Goal: Information Seeking & Learning: Learn about a topic

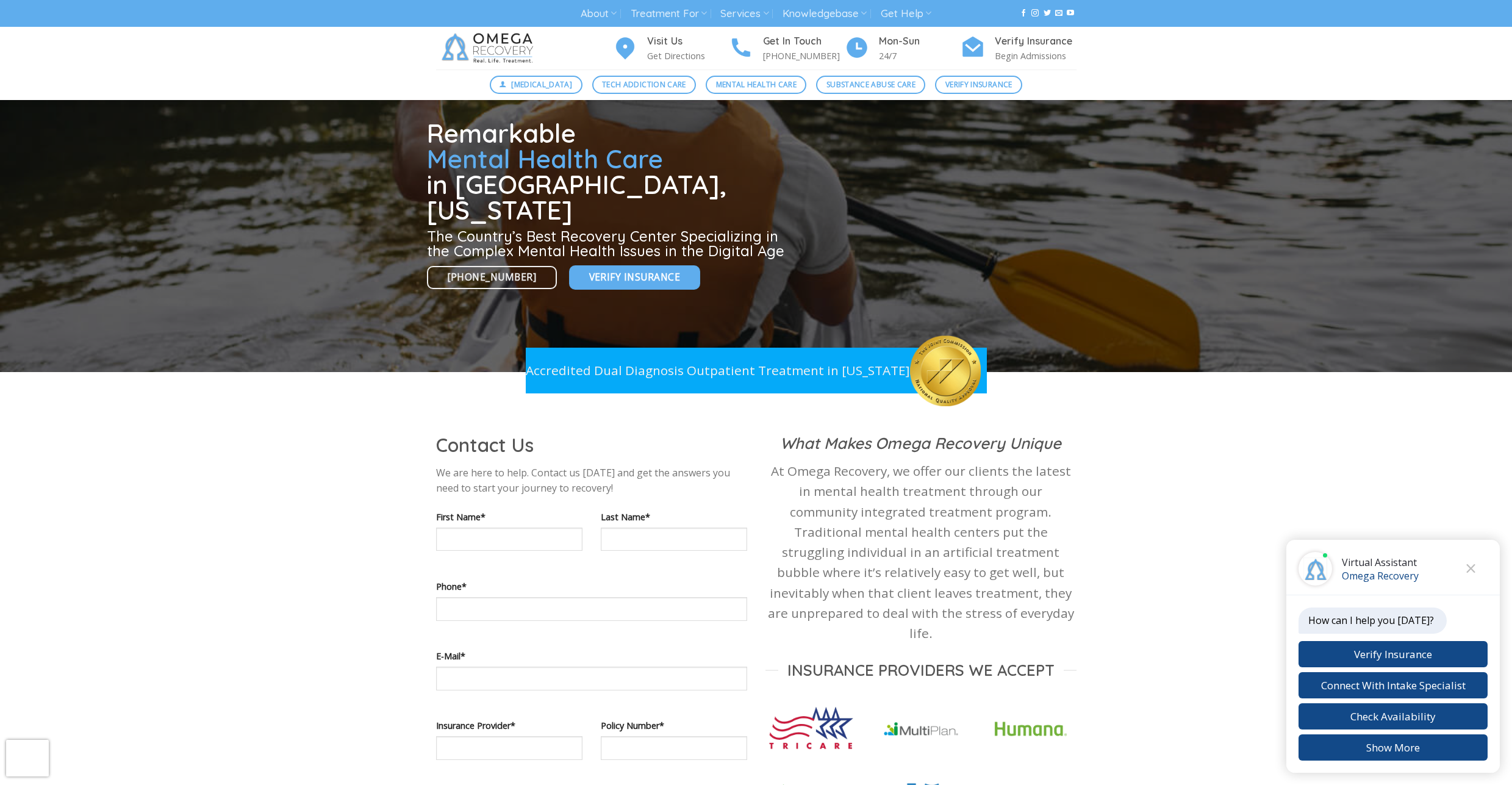
scroll to position [330, 0]
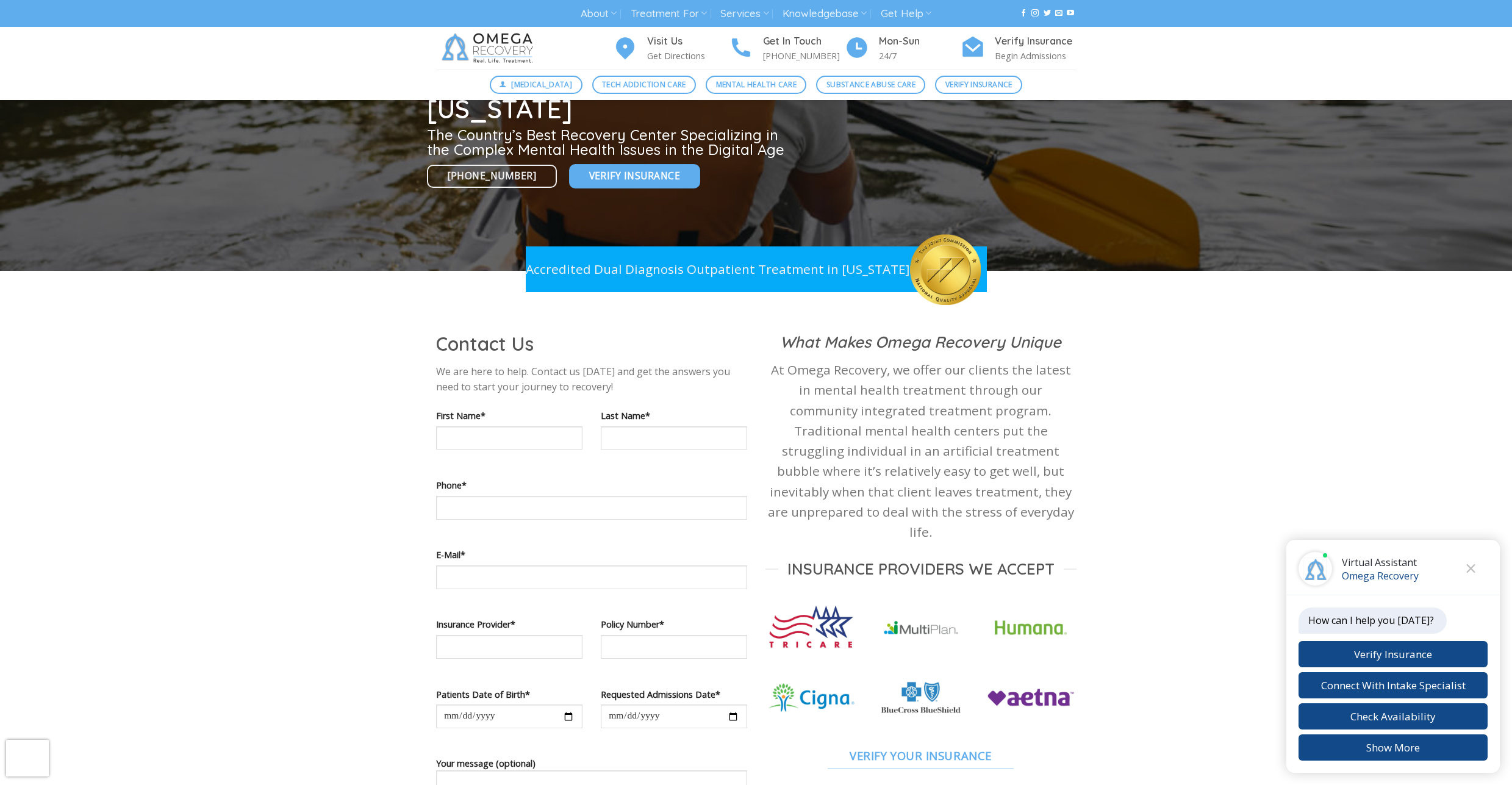
click at [945, 358] on div "What Makes Omega Recovery Unique At Omega Recovery, we offer our clients the la…" at bounding box center [921, 550] width 311 height 438
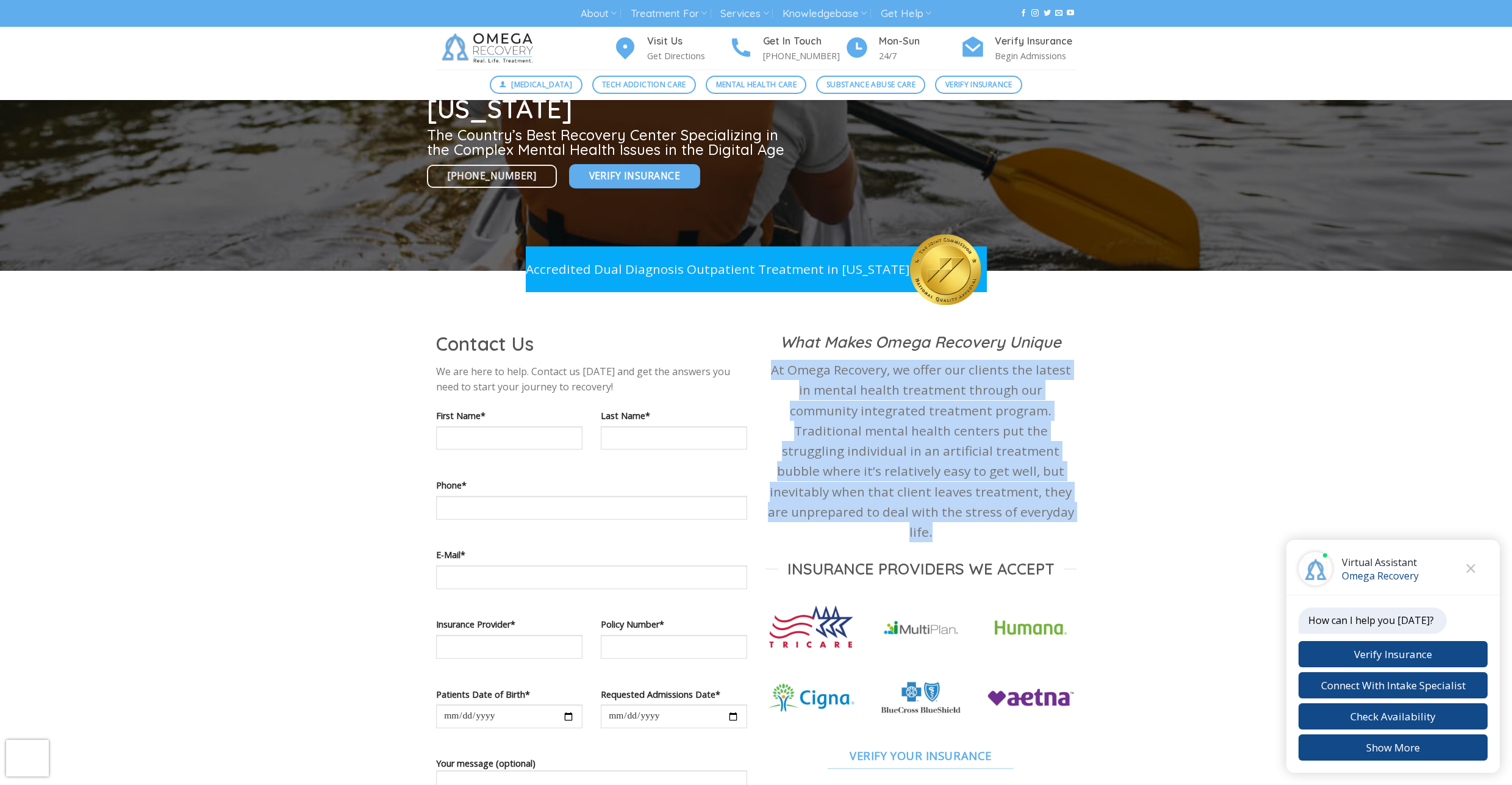
drag, startPoint x: 945, startPoint y: 358, endPoint x: 999, endPoint y: 443, distance: 100.7
click at [999, 443] on div "What Makes Omega Recovery Unique At Omega Recovery, we offer our clients the la…" at bounding box center [921, 550] width 311 height 438
click at [999, 443] on p "At Omega Recovery, we offer our clients the latest in mental health treatment t…" at bounding box center [921, 451] width 311 height 182
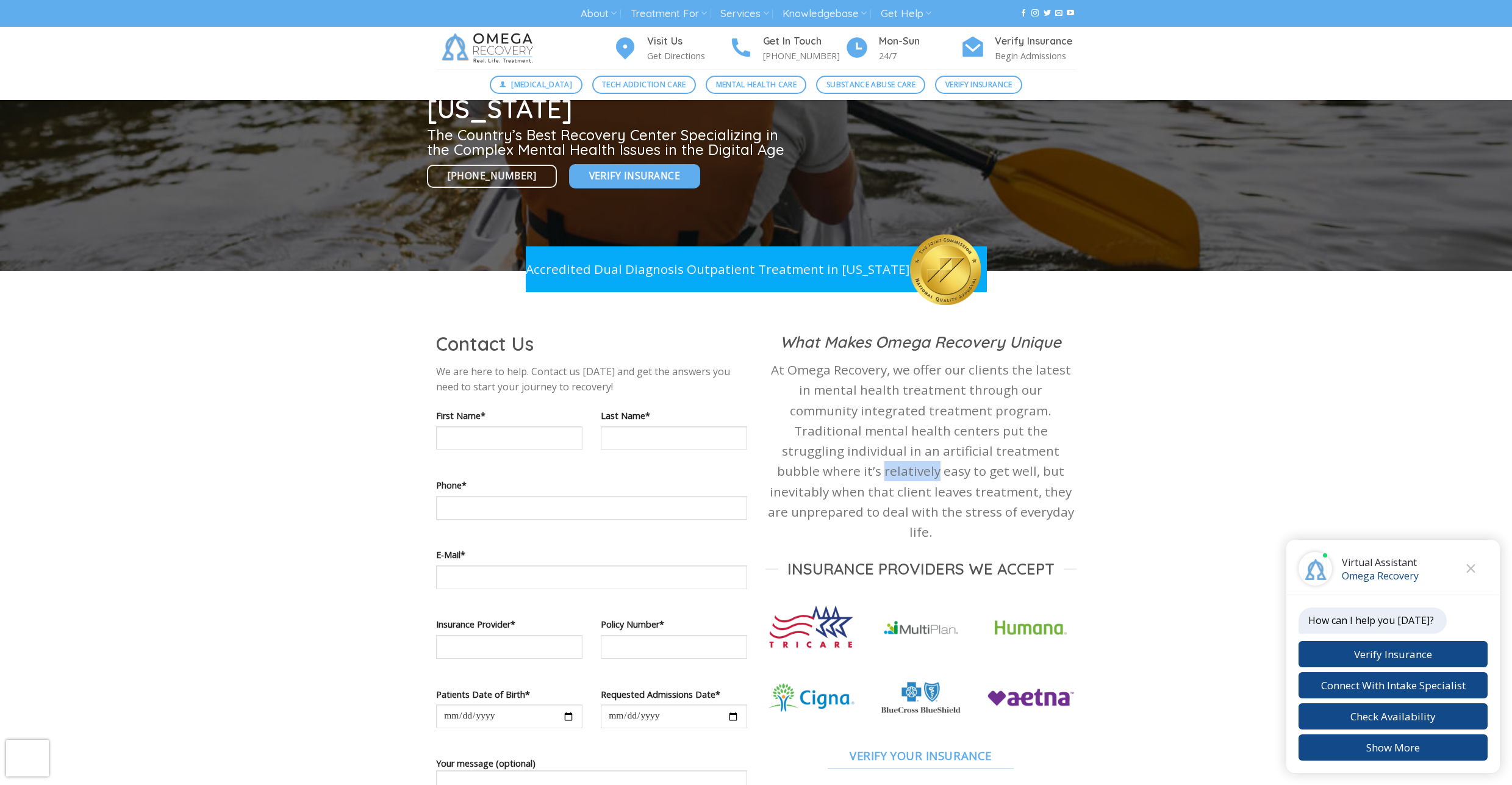
click at [999, 443] on p "At Omega Recovery, we offer our clients the latest in mental health treatment t…" at bounding box center [921, 451] width 311 height 182
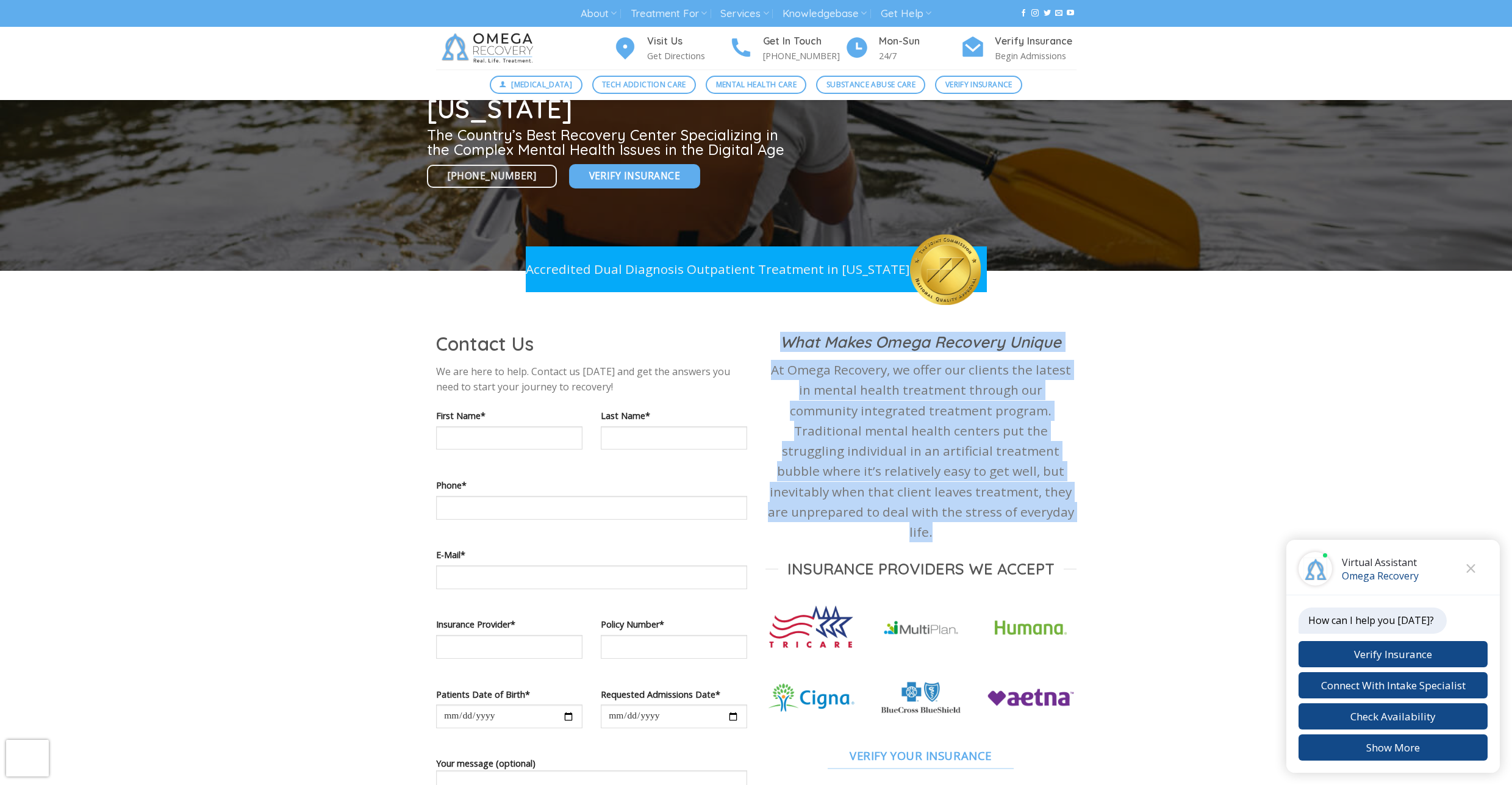
drag, startPoint x: 999, startPoint y: 443, endPoint x: 975, endPoint y: 332, distance: 113.6
click at [975, 332] on div "What Makes Omega Recovery Unique At Omega Recovery, we offer our clients the la…" at bounding box center [921, 550] width 311 height 438
click at [975, 332] on strong "What Makes Omega Recovery Unique" at bounding box center [920, 341] width 281 height 19
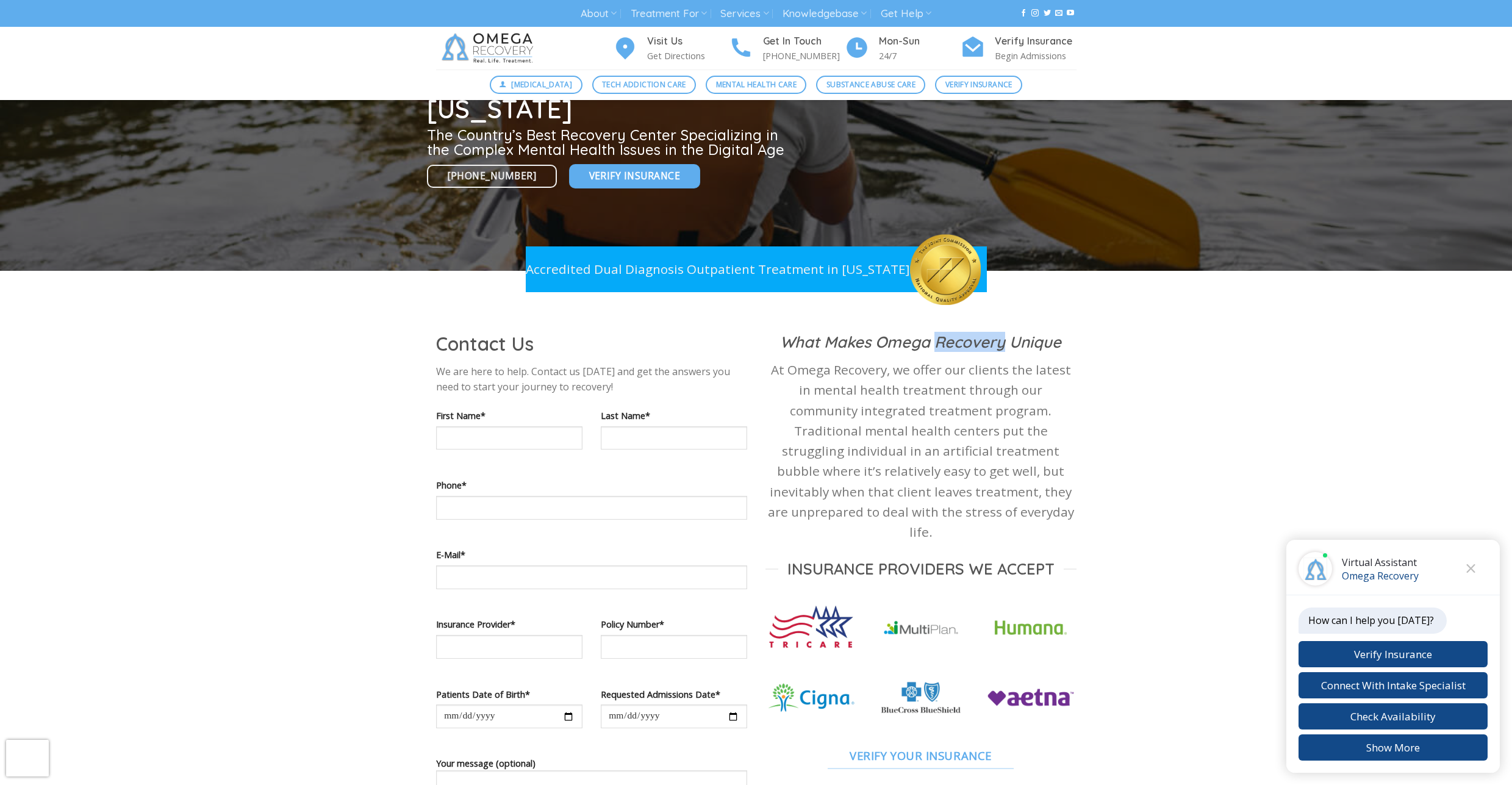
click at [975, 332] on strong "What Makes Omega Recovery Unique" at bounding box center [920, 341] width 281 height 19
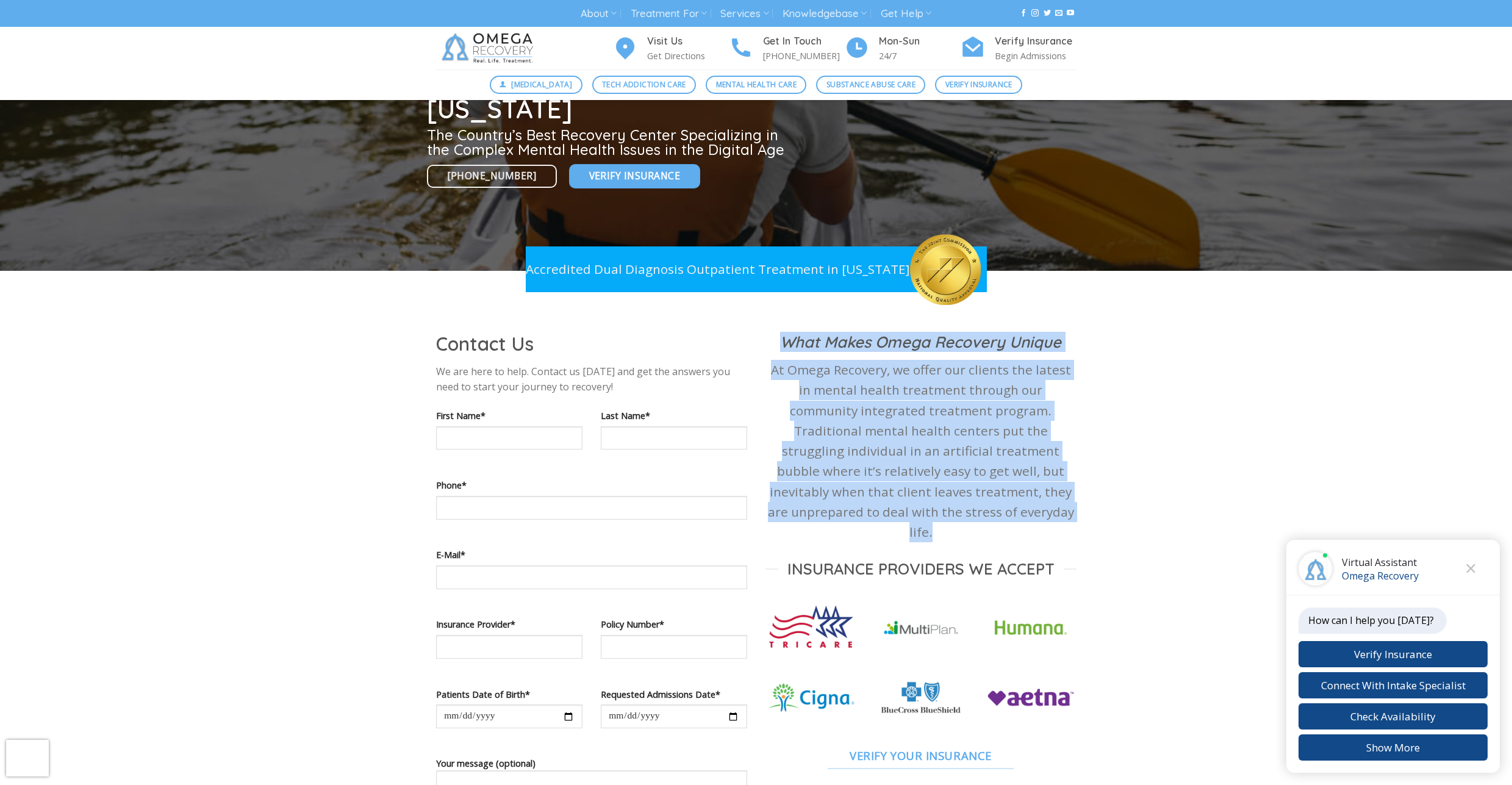
drag, startPoint x: 975, startPoint y: 332, endPoint x: 1018, endPoint y: 448, distance: 123.7
click at [1018, 448] on div "What Makes Omega Recovery Unique At Omega Recovery, we offer our clients the la…" at bounding box center [921, 550] width 311 height 438
click at [1020, 449] on p "At Omega Recovery, we offer our clients the latest in mental health treatment t…" at bounding box center [921, 451] width 311 height 182
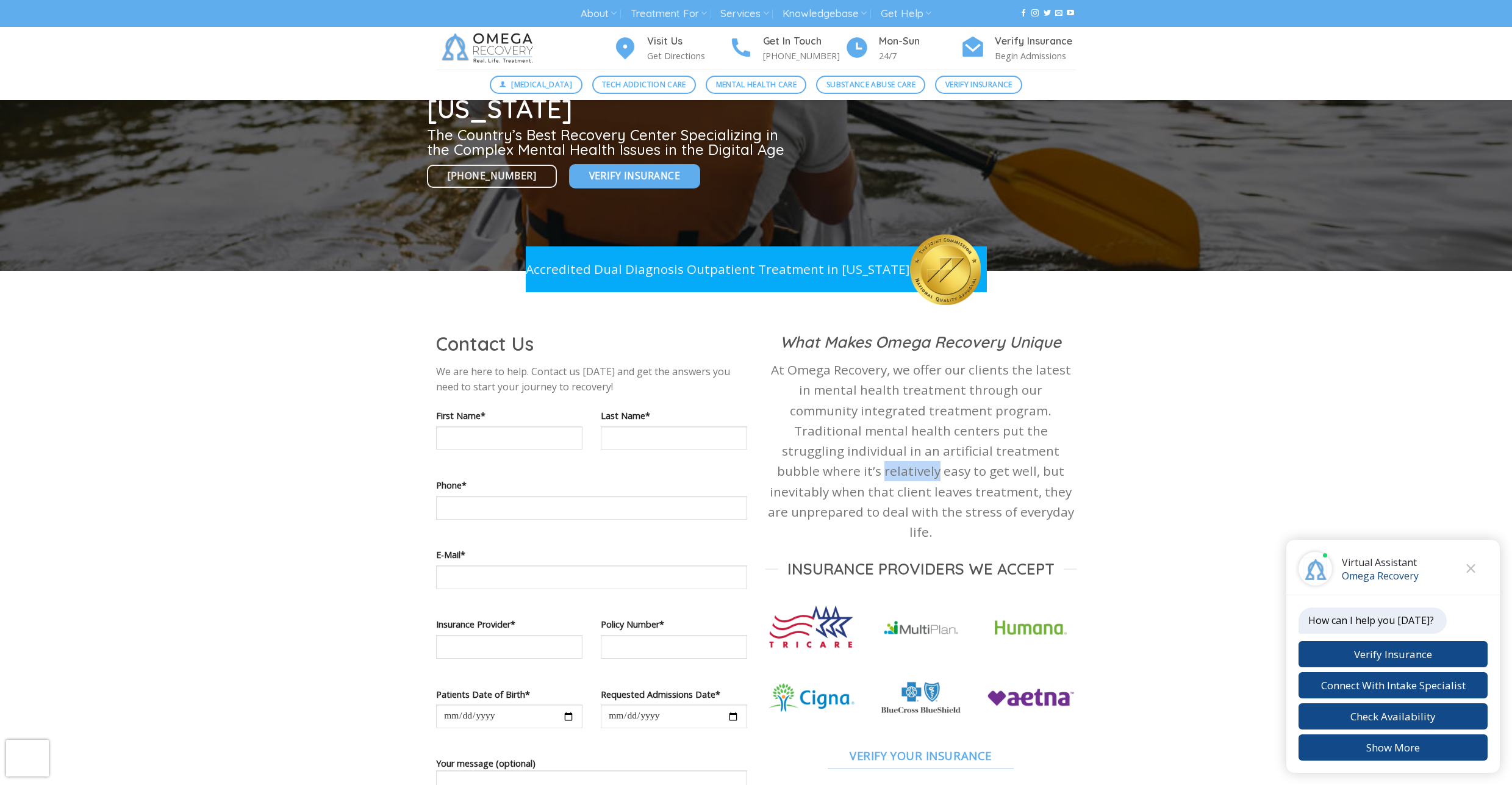
click at [1020, 449] on p "At Omega Recovery, we offer our clients the latest in mental health treatment t…" at bounding box center [921, 451] width 311 height 182
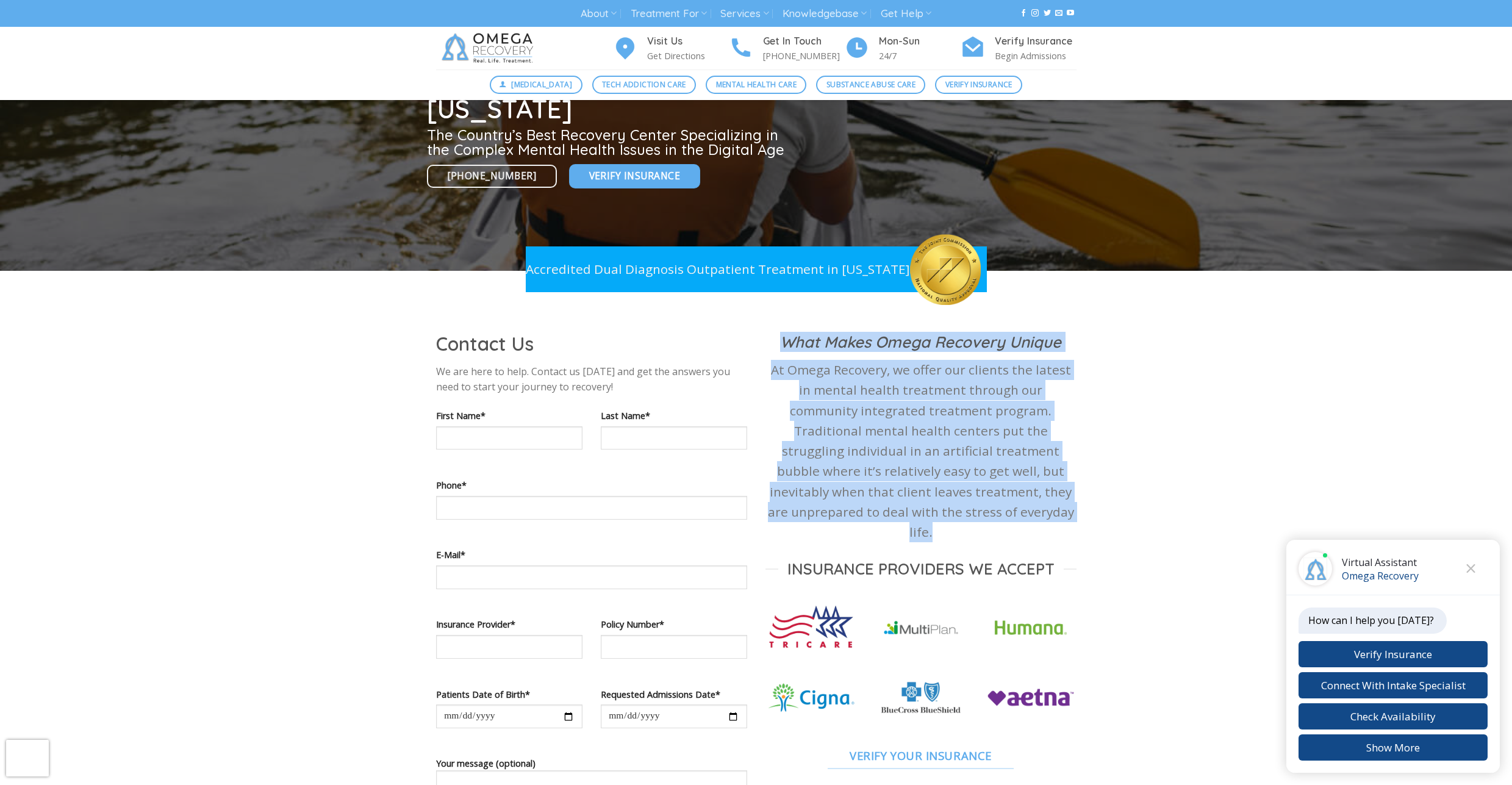
drag, startPoint x: 1020, startPoint y: 449, endPoint x: 991, endPoint y: 344, distance: 108.9
click at [991, 344] on div "What Makes Omega Recovery Unique At Omega Recovery, we offer our clients the la…" at bounding box center [921, 550] width 311 height 438
click at [991, 344] on strong "What Makes Omega Recovery Unique" at bounding box center [920, 341] width 281 height 19
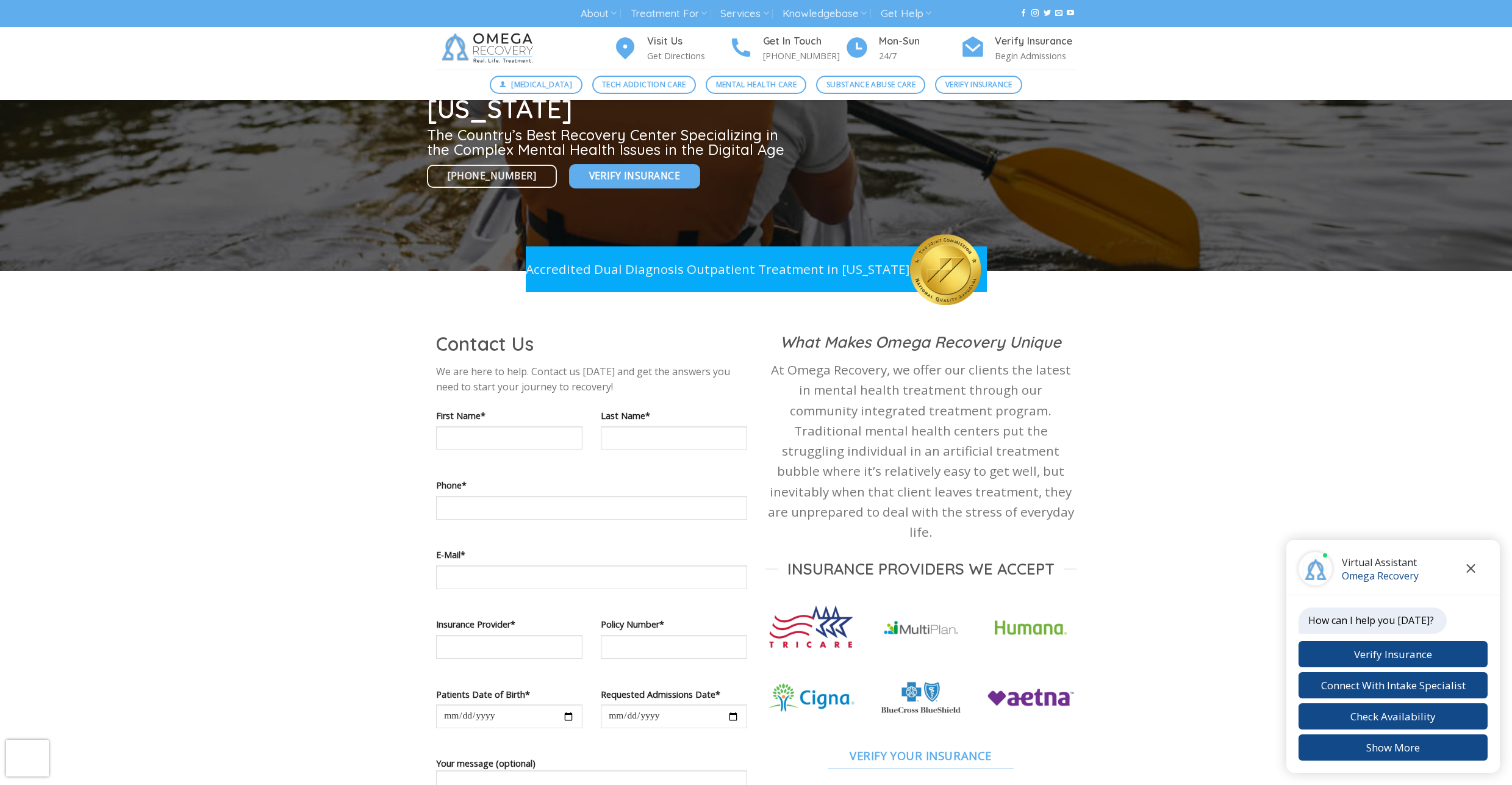
click at [1469, 566] on icon "Close chat" at bounding box center [1471, 569] width 9 height 9
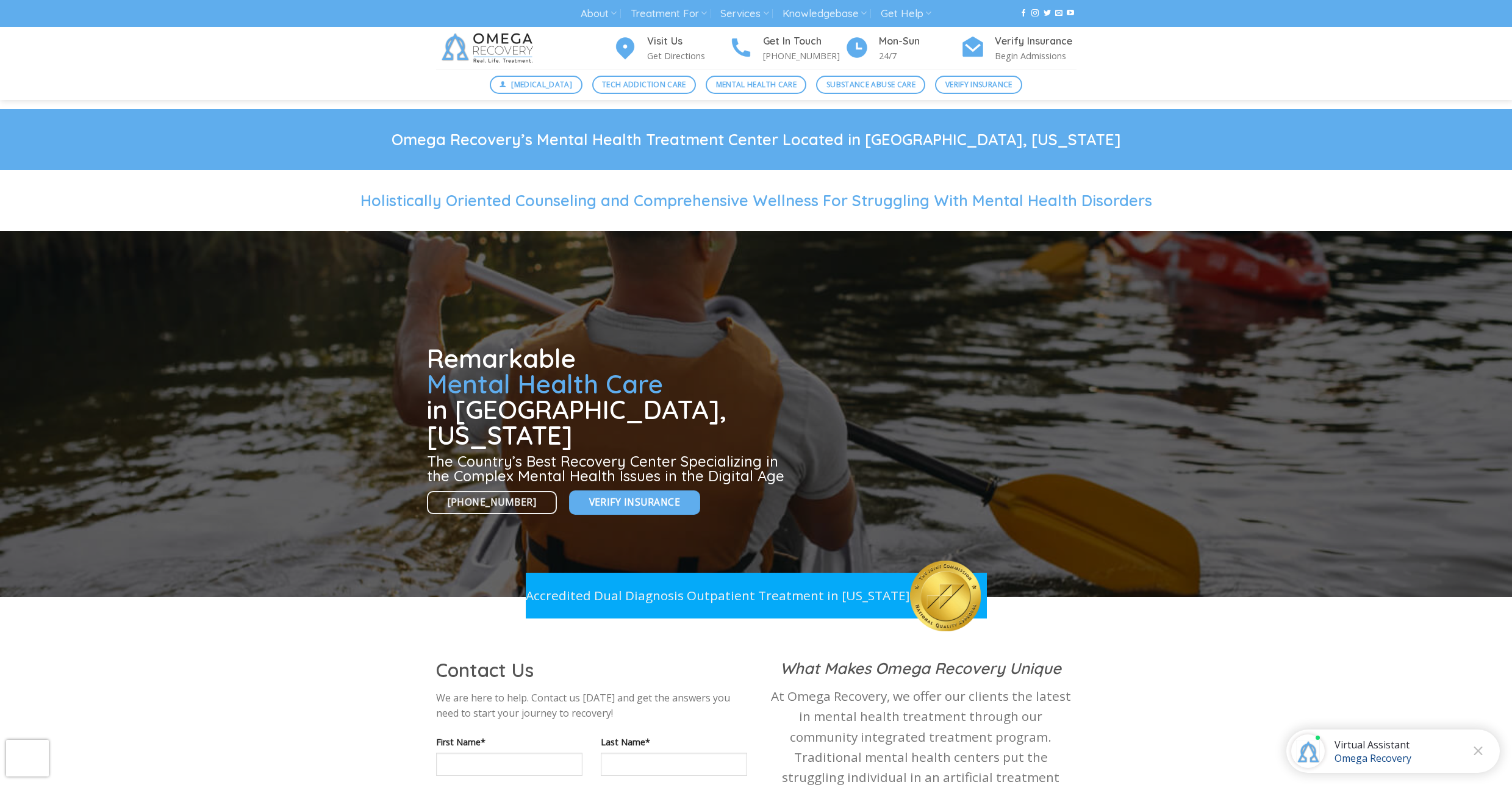
scroll to position [0, 0]
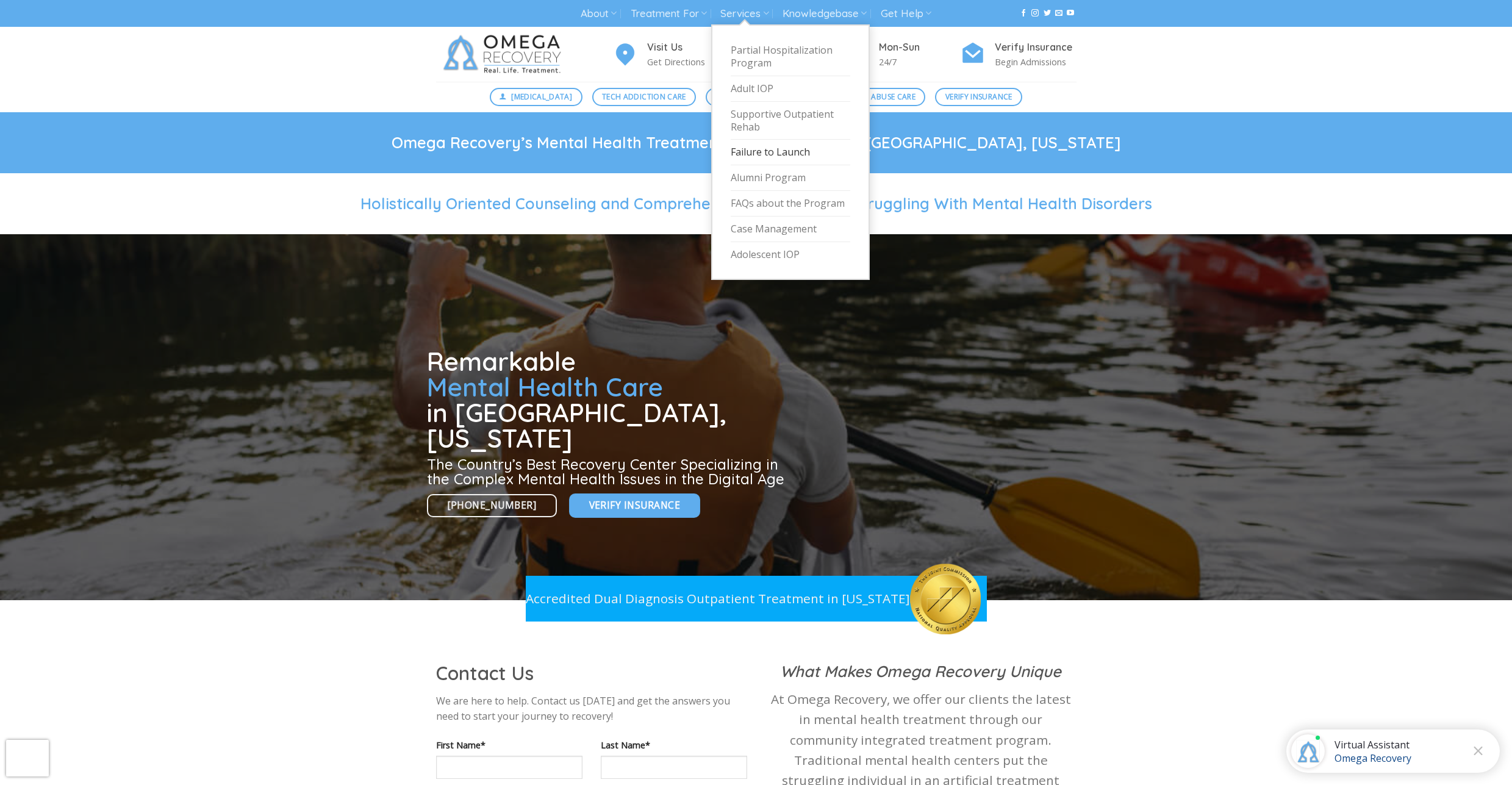
click at [789, 152] on link "Failure to Launch" at bounding box center [791, 152] width 120 height 26
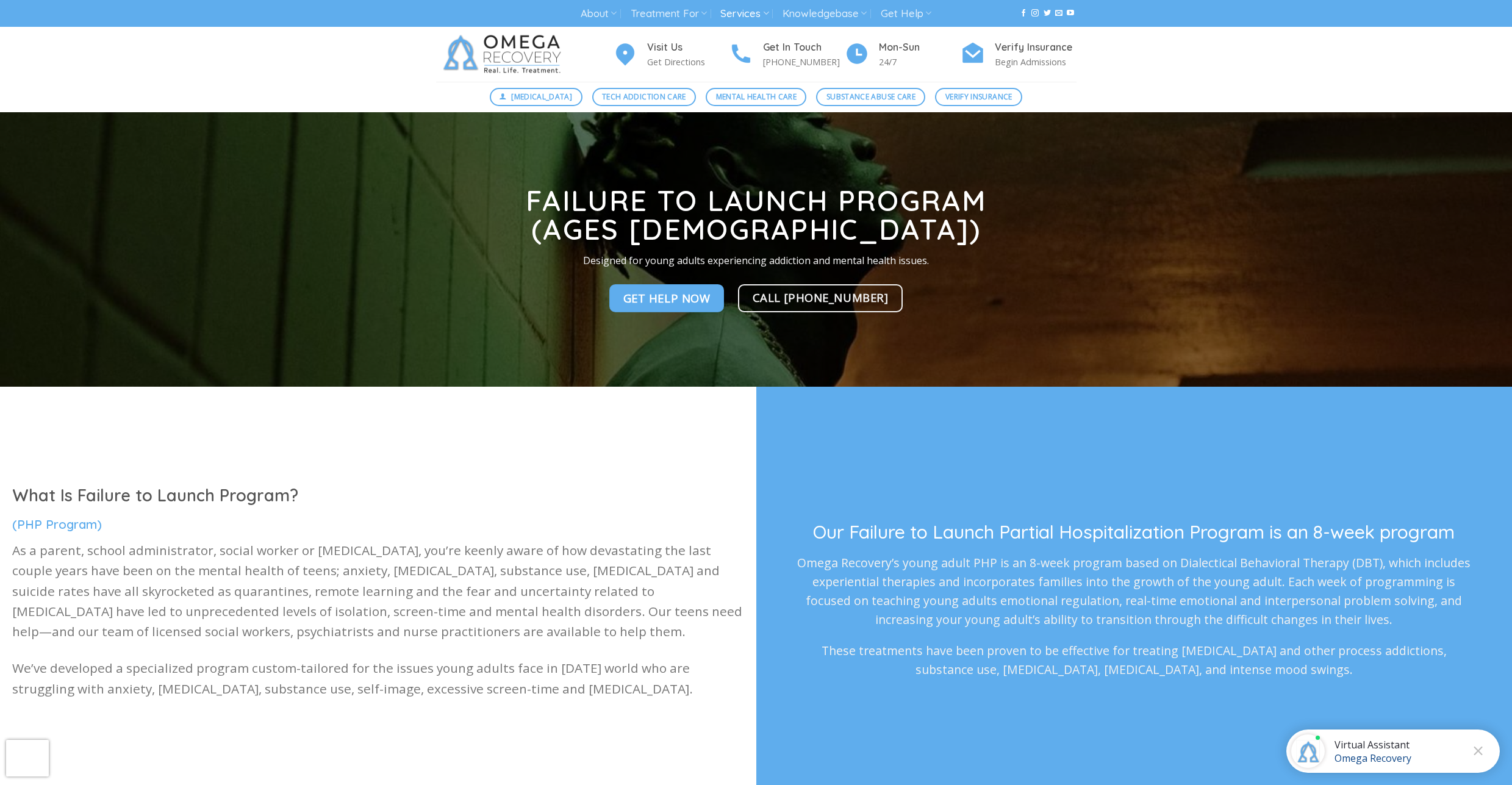
drag, startPoint x: 524, startPoint y: 426, endPoint x: 692, endPoint y: 697, distance: 318.8
click at [692, 697] on div "What Is Failure to Launch Program? (PHP Program) As a parent, school administra…" at bounding box center [756, 600] width 1512 height 427
click at [692, 697] on p "We’ve developed a specialized program custom-tailored for the issues young adul…" at bounding box center [378, 678] width 732 height 41
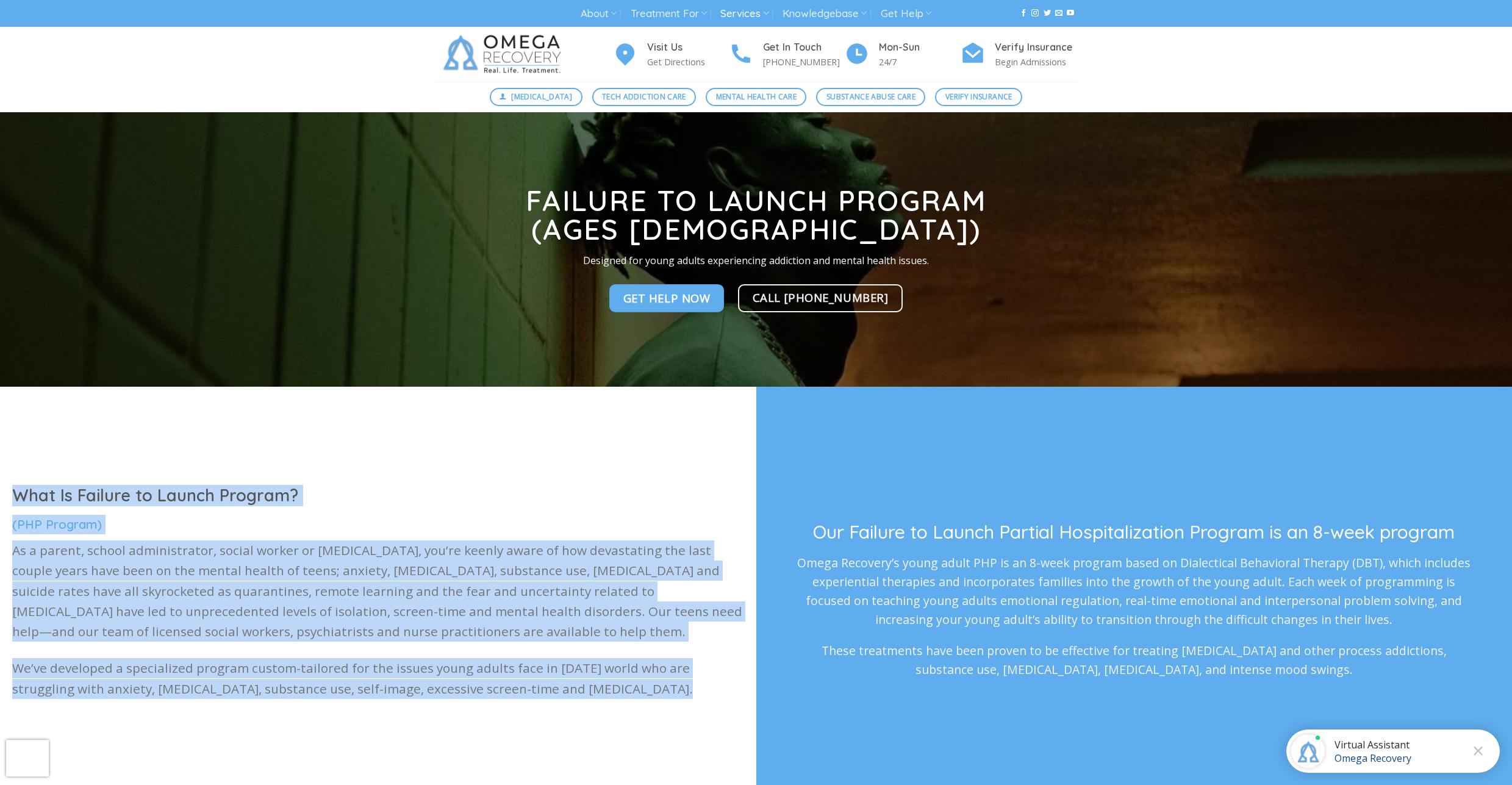
drag, startPoint x: 692, startPoint y: 697, endPoint x: 587, endPoint y: 473, distance: 247.4
click at [587, 473] on div "What Is Failure to Launch Program? (PHP Program) As a parent, school administra…" at bounding box center [756, 600] width 1512 height 427
